Goal: Find specific page/section: Find specific page/section

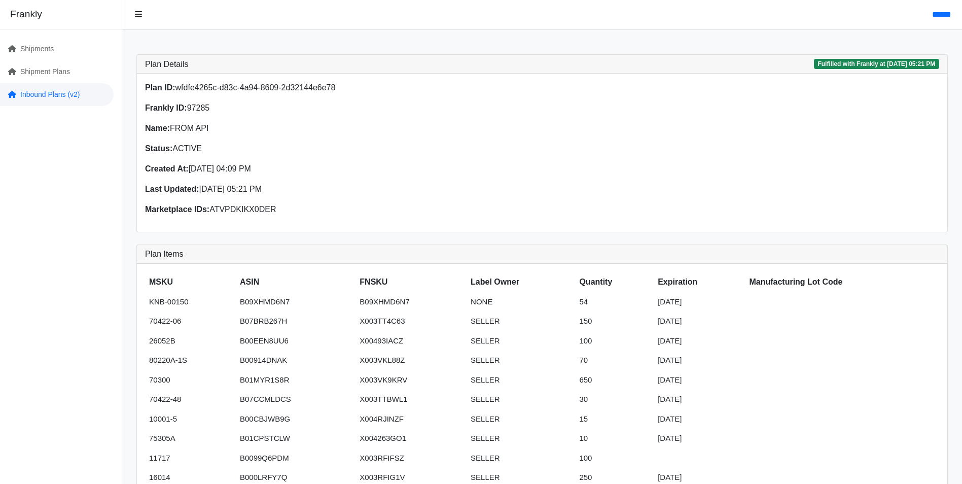
click at [46, 96] on link "Inbound Plans (v2)" at bounding box center [57, 94] width 114 height 23
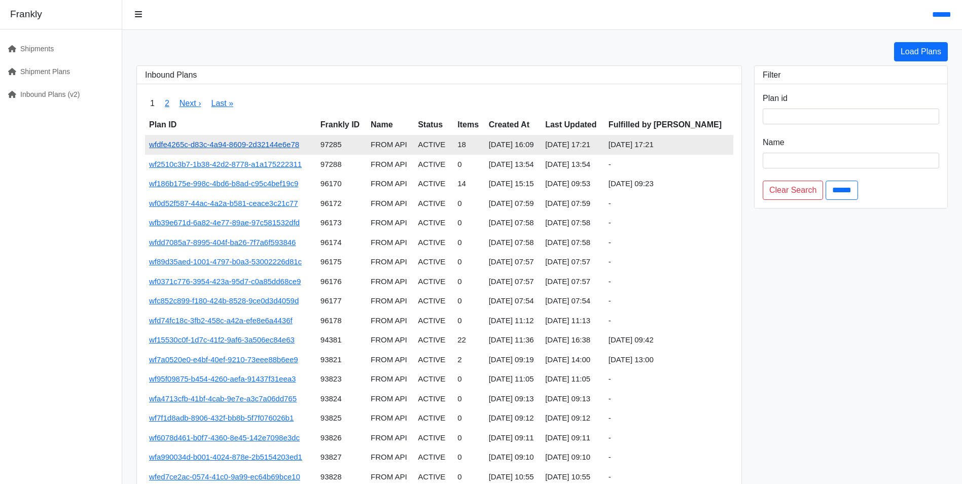
click at [274, 145] on link "wfdfe4265c-d83c-4a94-8609-2d32144e6e78" at bounding box center [224, 144] width 150 height 9
